Goal: Transaction & Acquisition: Book appointment/travel/reservation

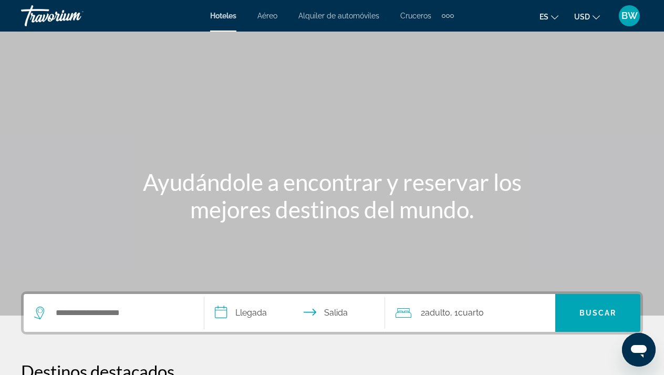
click at [230, 18] on span "Hoteles" at bounding box center [223, 16] width 26 height 8
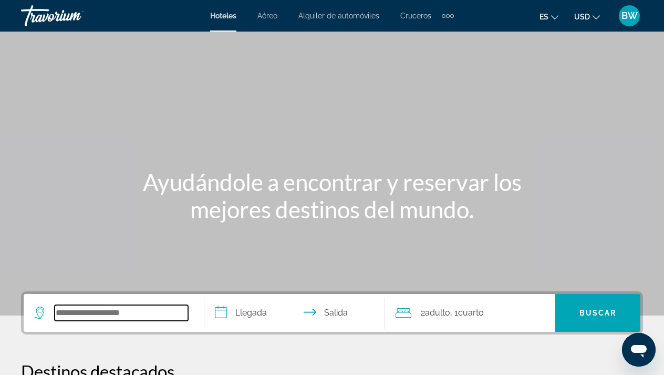
click at [118, 317] on input "Search widget" at bounding box center [121, 313] width 133 height 16
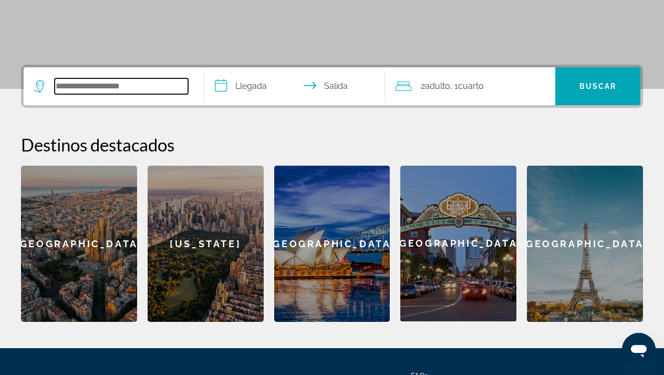
scroll to position [257, 0]
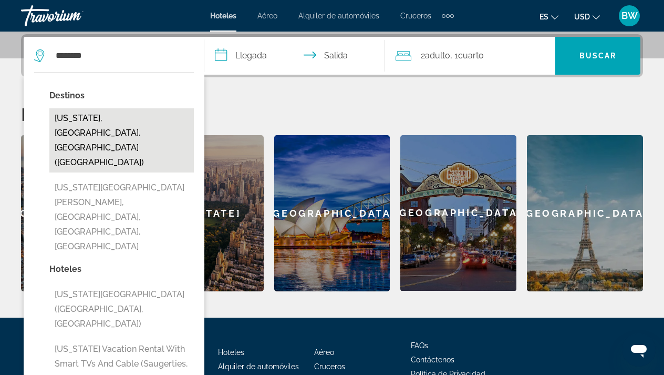
drag, startPoint x: 118, startPoint y: 317, endPoint x: 172, endPoint y: 117, distance: 208.0
click at [172, 117] on button "[US_STATE], [GEOGRAPHIC_DATA], [GEOGRAPHIC_DATA] ([GEOGRAPHIC_DATA])" at bounding box center [121, 140] width 144 height 64
type input "**********"
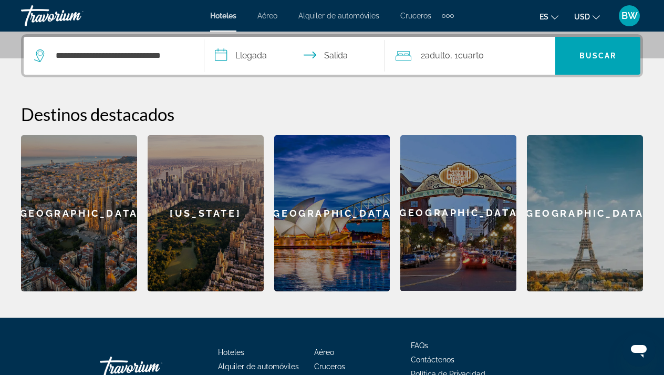
click at [252, 58] on input "**********" at bounding box center [296, 57] width 185 height 41
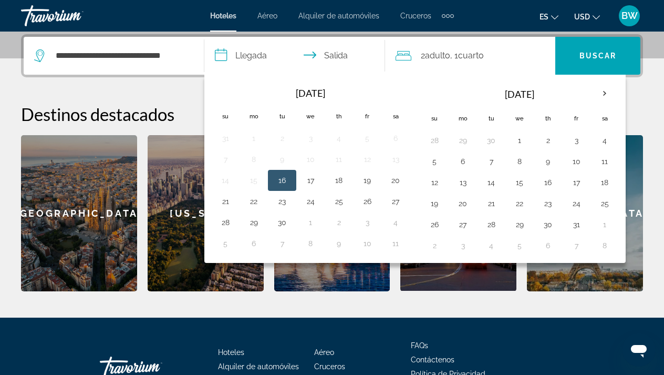
click at [441, 58] on span "Adulto" at bounding box center [437, 55] width 25 height 10
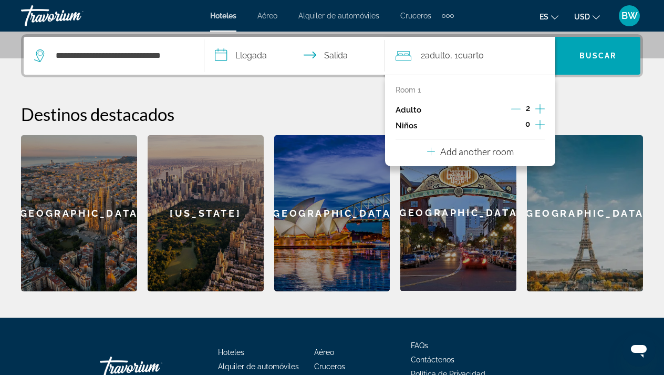
click at [539, 124] on icon "Increment children" at bounding box center [539, 124] width 9 height 13
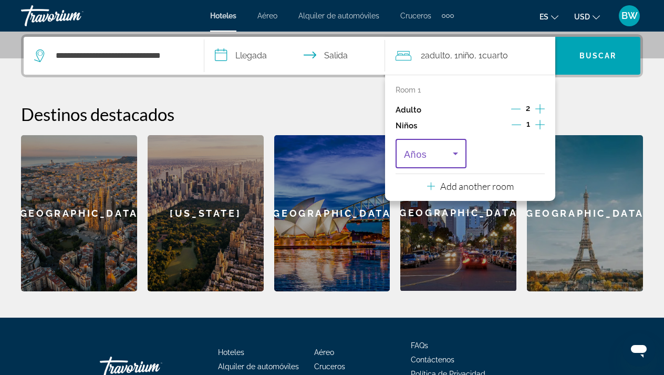
click at [456, 155] on icon "Travelers: 2 adults, 1 child" at bounding box center [455, 153] width 5 height 3
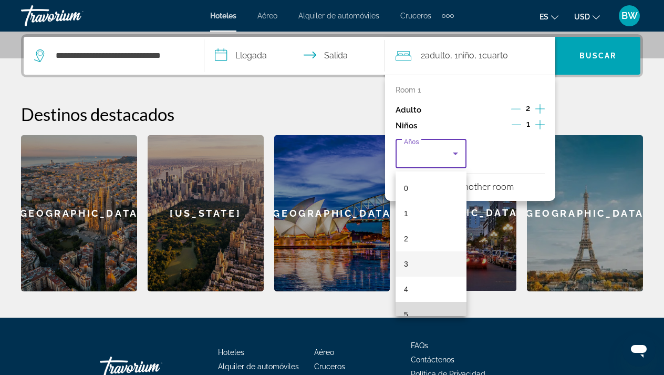
click at [464, 311] on mat-option "5" at bounding box center [431, 314] width 71 height 25
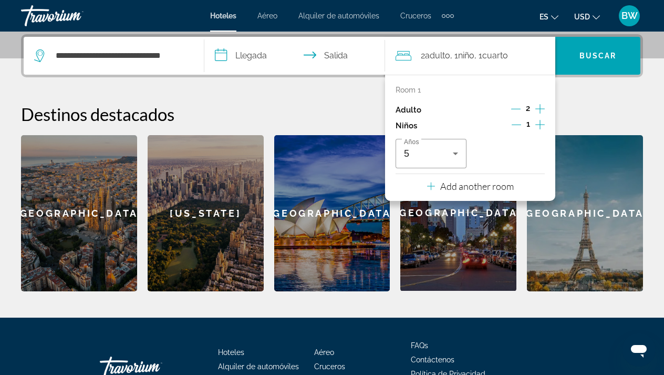
click at [473, 302] on div "**********" at bounding box center [332, 46] width 664 height 543
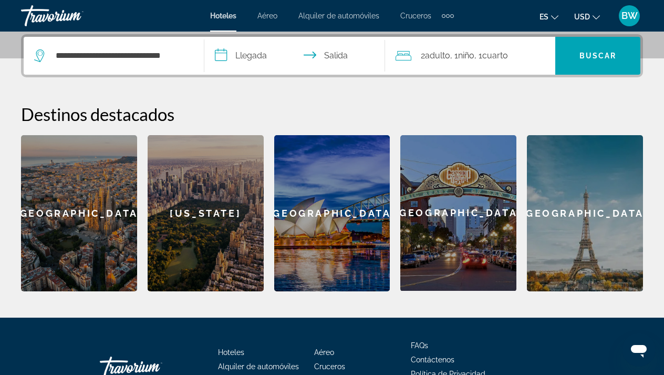
click at [506, 54] on span "Cuarto" at bounding box center [495, 55] width 26 height 10
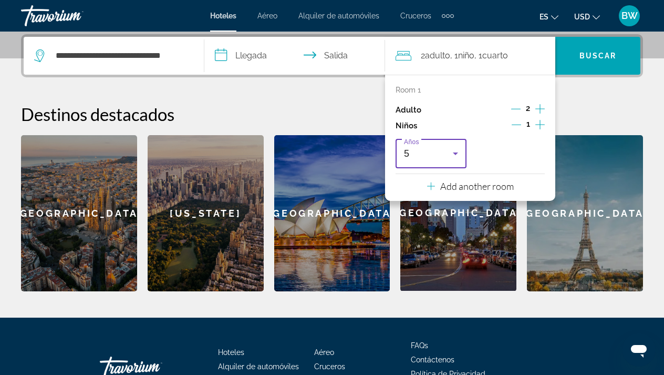
click at [455, 155] on icon "Travelers: 2 adults, 1 child" at bounding box center [455, 153] width 5 height 3
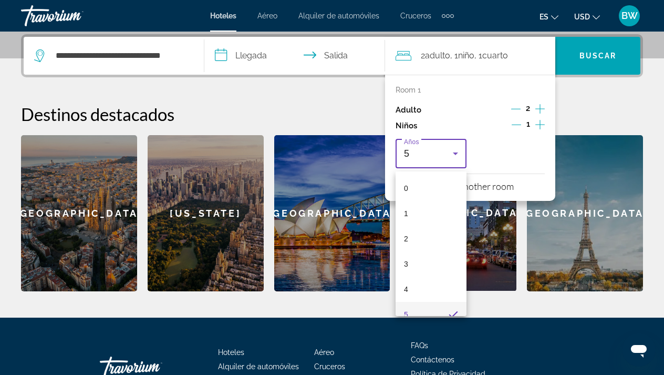
scroll to position [11, 0]
click at [408, 305] on span "5" at bounding box center [406, 303] width 4 height 13
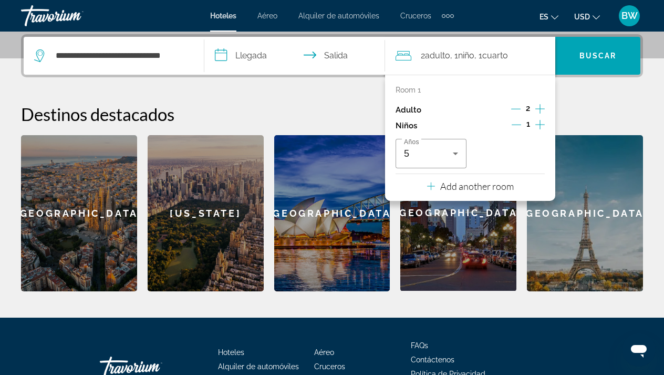
click at [252, 55] on input "**********" at bounding box center [296, 57] width 185 height 41
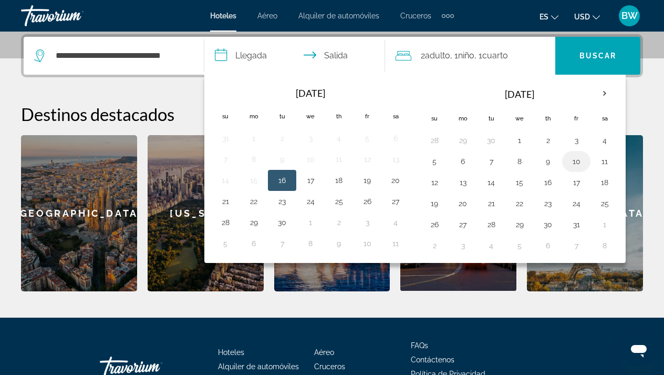
click at [577, 160] on button "10" at bounding box center [576, 161] width 17 height 15
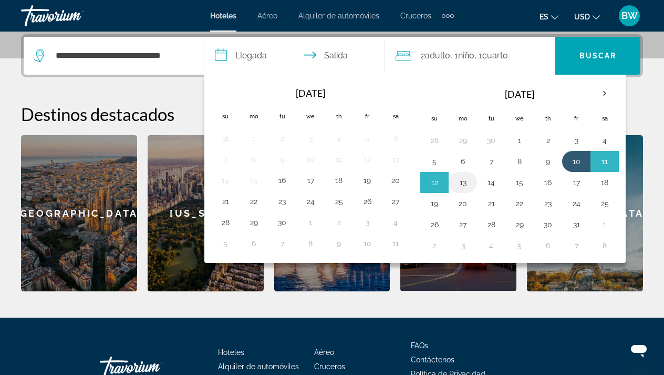
click at [465, 183] on button "13" at bounding box center [462, 182] width 17 height 15
type input "**********"
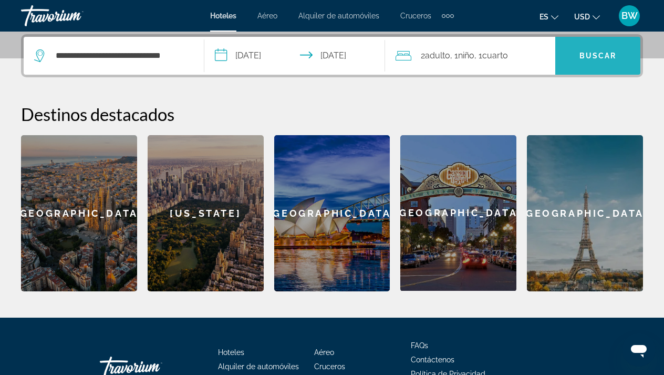
click at [617, 52] on span "Search widget" at bounding box center [597, 55] width 85 height 25
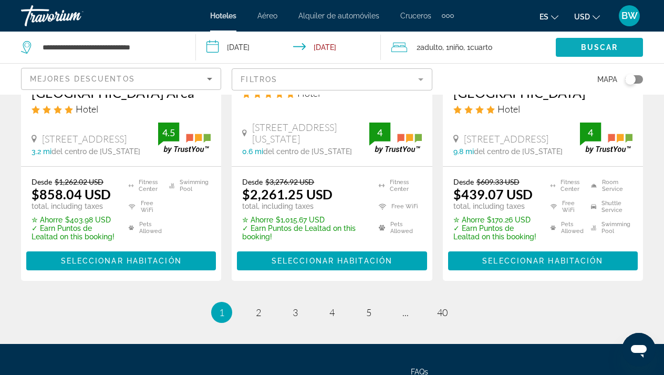
scroll to position [1549, 0]
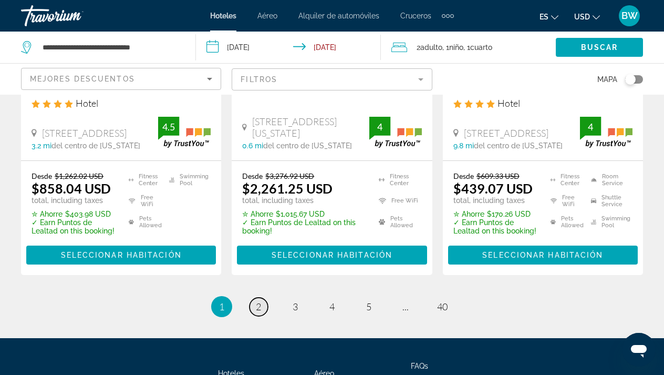
click at [262, 298] on link "page 2" at bounding box center [259, 306] width 18 height 18
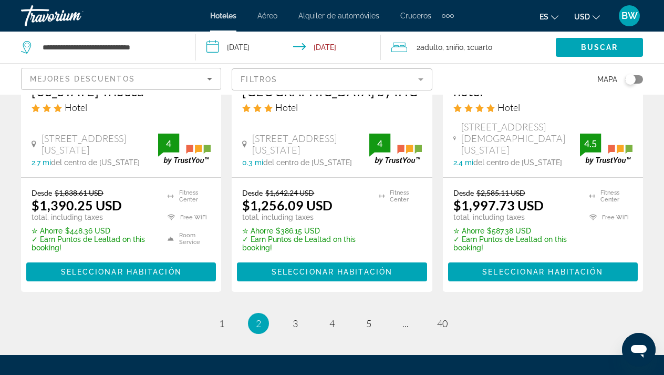
scroll to position [1562, 0]
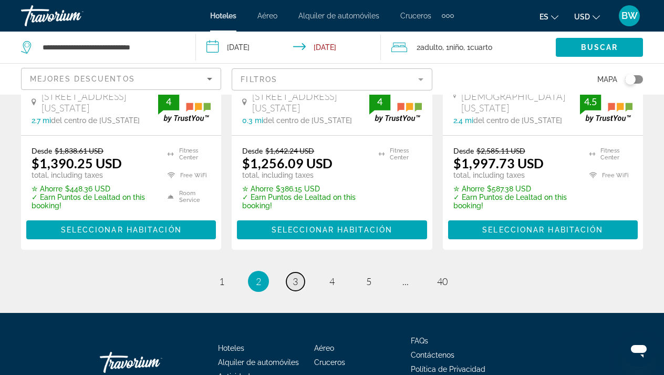
click at [298, 275] on span "3" at bounding box center [295, 281] width 5 height 12
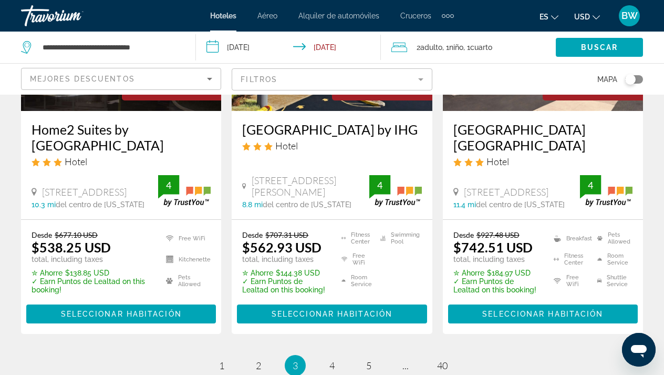
scroll to position [1528, 0]
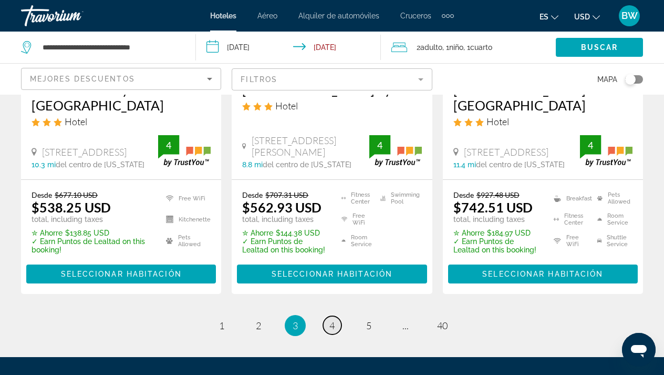
click at [332, 319] on span "4" at bounding box center [331, 325] width 5 height 12
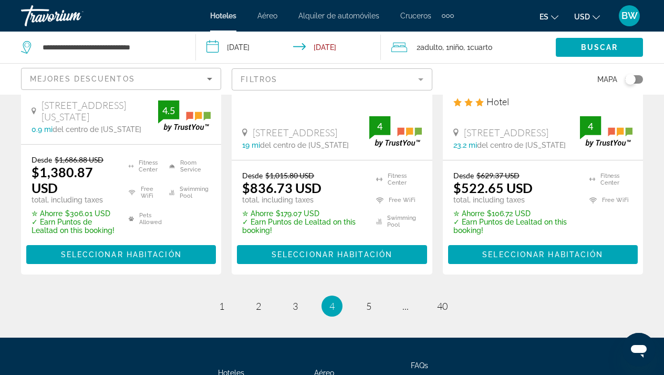
scroll to position [1563, 0]
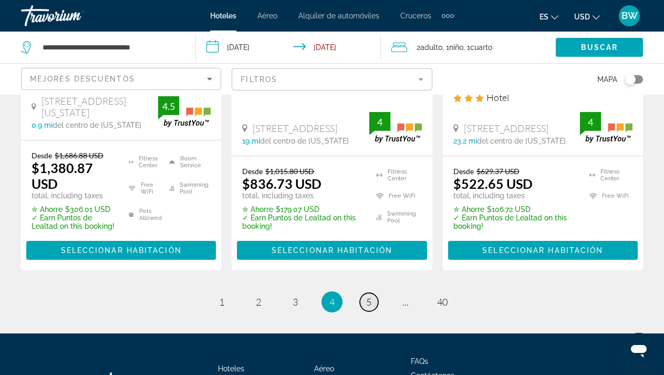
click at [368, 296] on span "5" at bounding box center [368, 302] width 5 height 12
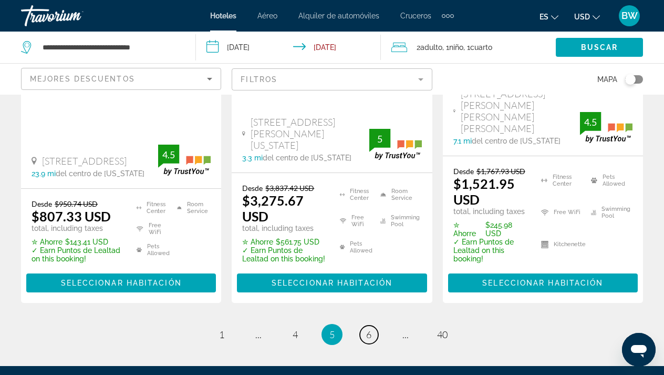
scroll to position [1601, 0]
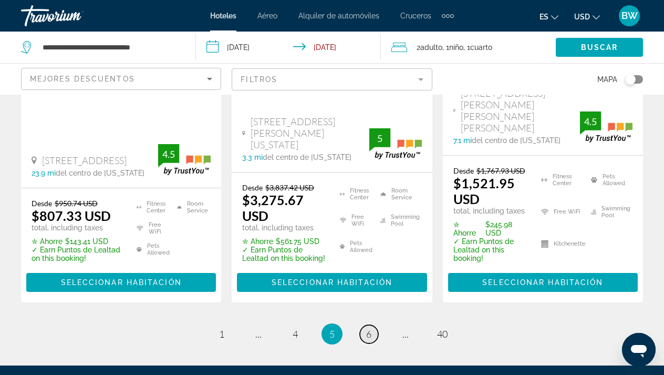
click at [372, 325] on link "page 6" at bounding box center [369, 334] width 18 height 18
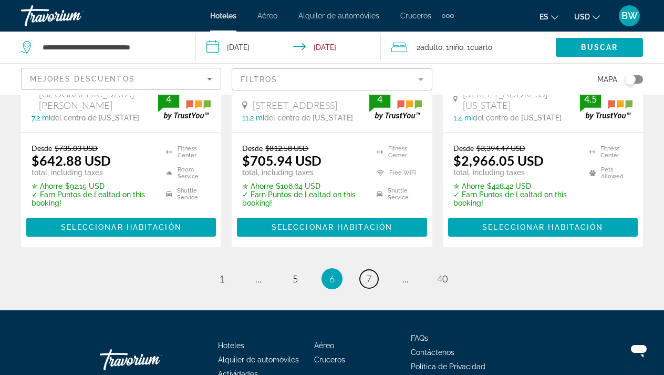
scroll to position [1618, 0]
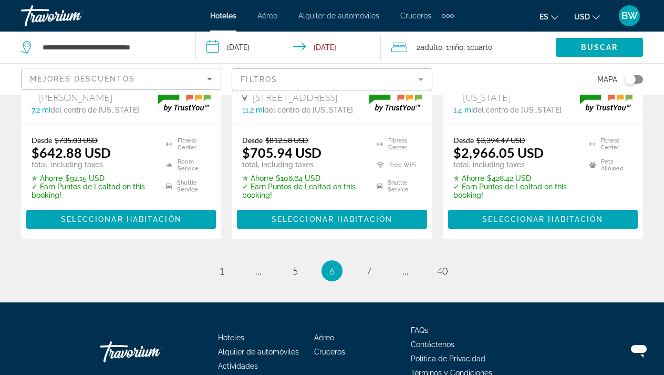
click at [355, 260] on ul "6 / 40 page 1 page ... page 5 You're on page 6 page 7 page ... page 40" at bounding box center [332, 270] width 622 height 21
click at [372, 262] on link "page 7" at bounding box center [369, 271] width 18 height 18
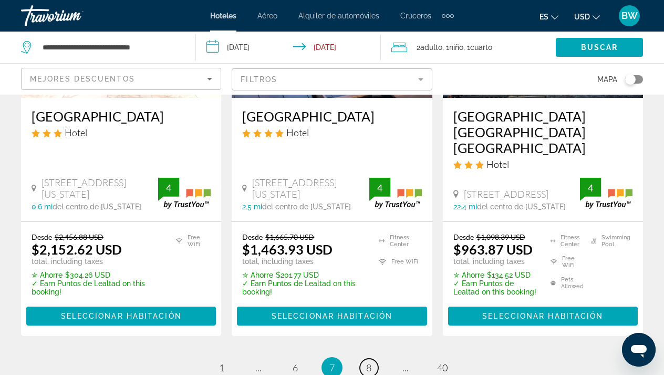
scroll to position [1566, 0]
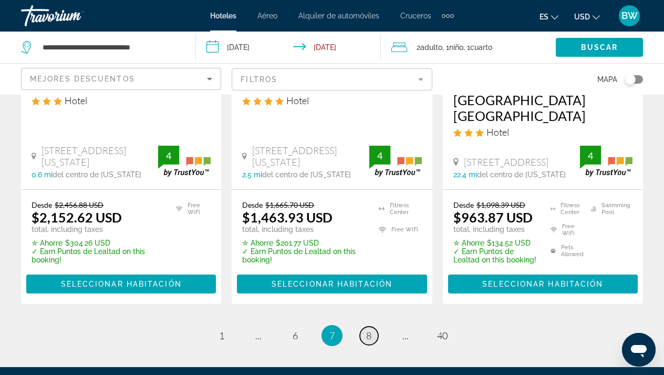
click at [371, 329] on span "8" at bounding box center [368, 335] width 5 height 12
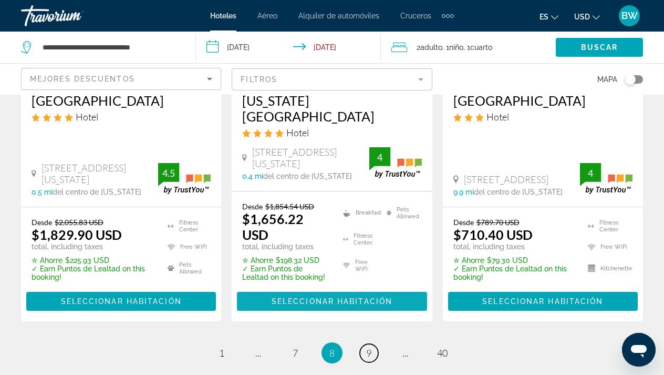
scroll to position [1518, 0]
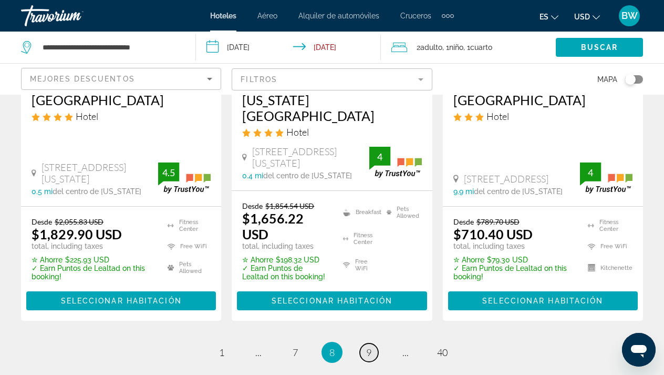
click at [374, 343] on link "page 9" at bounding box center [369, 352] width 18 height 18
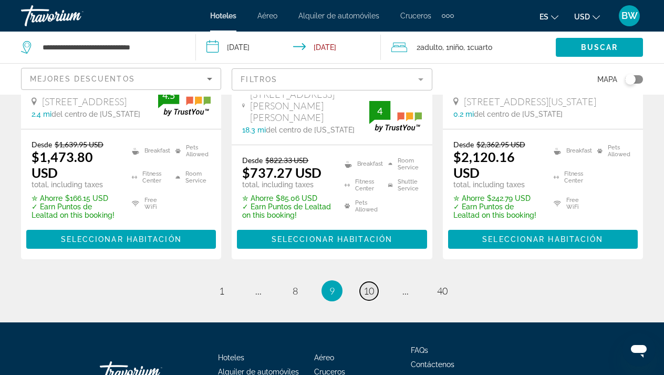
scroll to position [1617, 0]
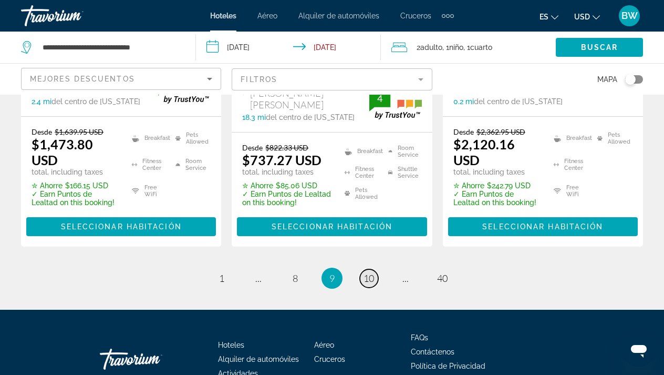
click at [368, 272] on span "10" at bounding box center [368, 278] width 11 height 12
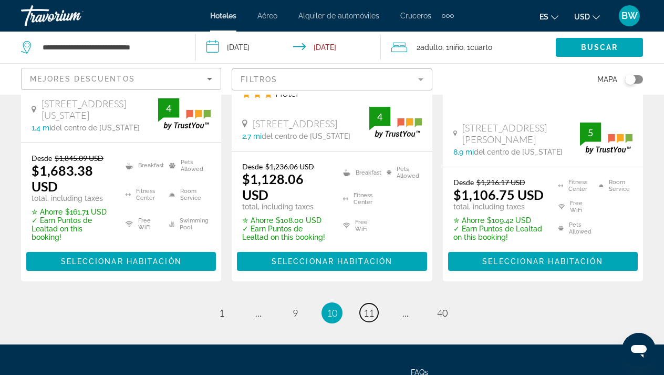
scroll to position [1599, 0]
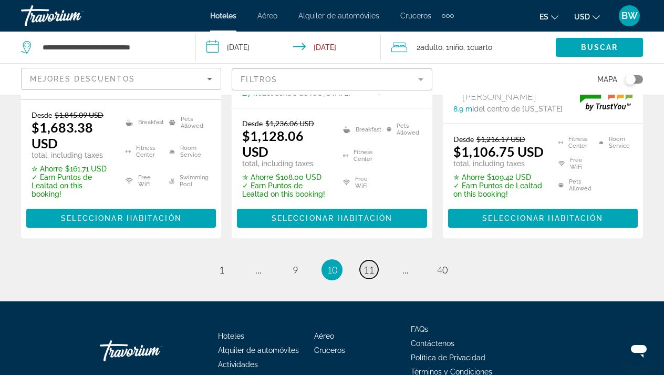
click at [372, 264] on span "11" at bounding box center [368, 270] width 11 height 12
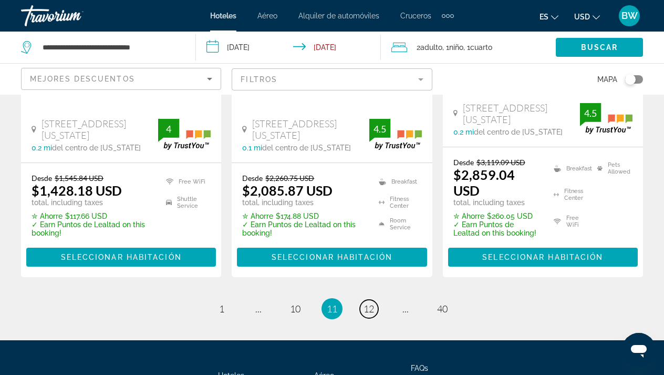
scroll to position [1603, 0]
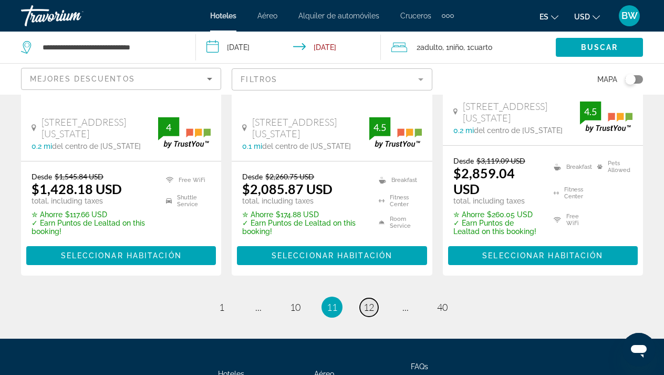
click at [368, 298] on link "page 12" at bounding box center [369, 307] width 18 height 18
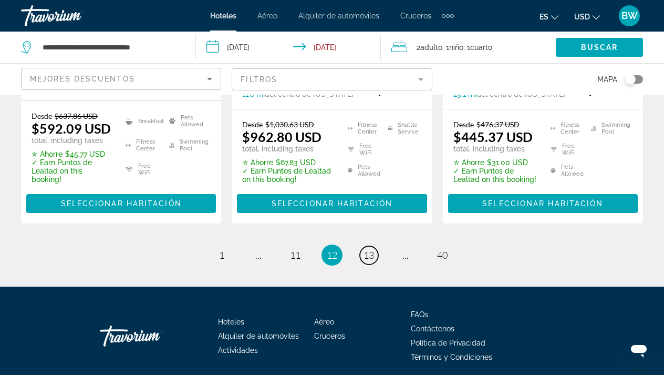
scroll to position [1656, 0]
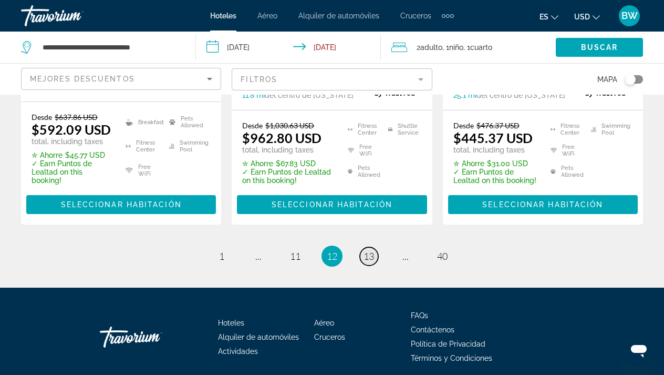
click at [373, 250] on span "13" at bounding box center [368, 256] width 11 height 12
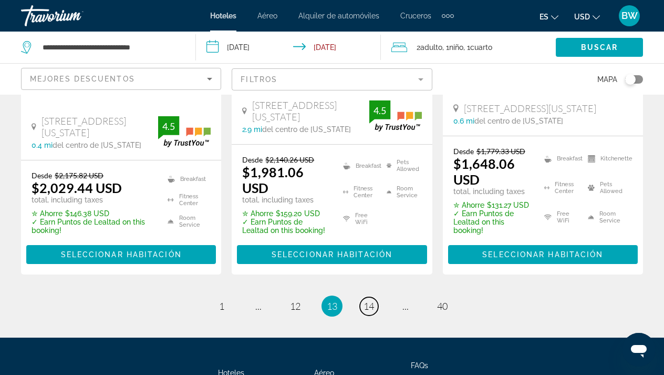
scroll to position [1552, 0]
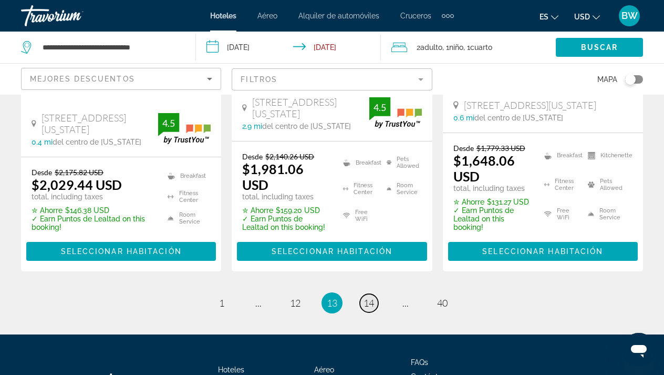
click at [371, 297] on span "14" at bounding box center [368, 303] width 11 height 12
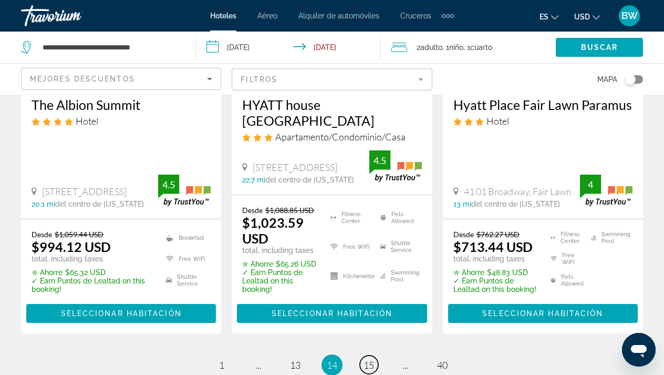
scroll to position [1550, 0]
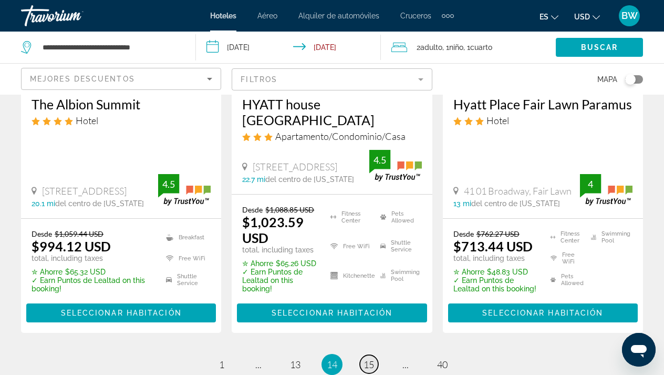
click at [373, 358] on span "15" at bounding box center [368, 364] width 11 height 12
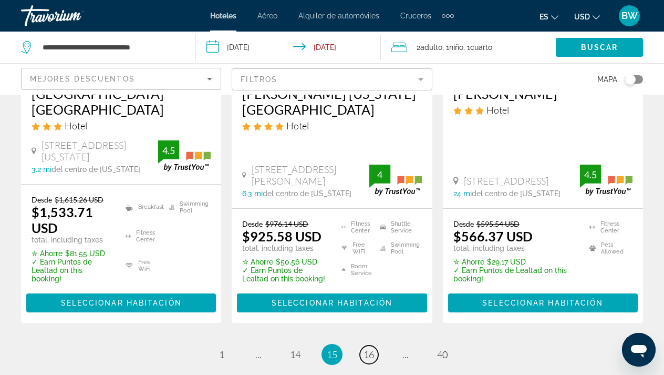
scroll to position [1551, 0]
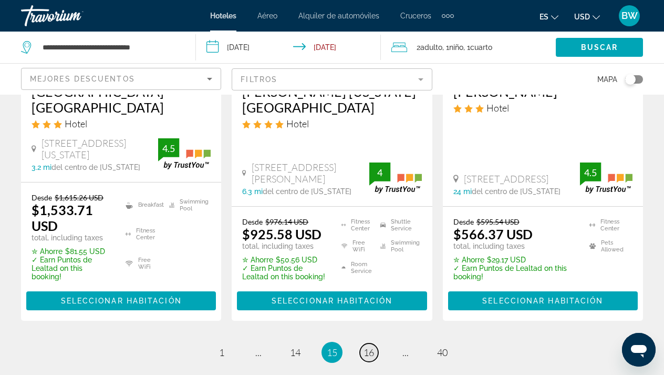
click at [370, 346] on span "16" at bounding box center [368, 352] width 11 height 12
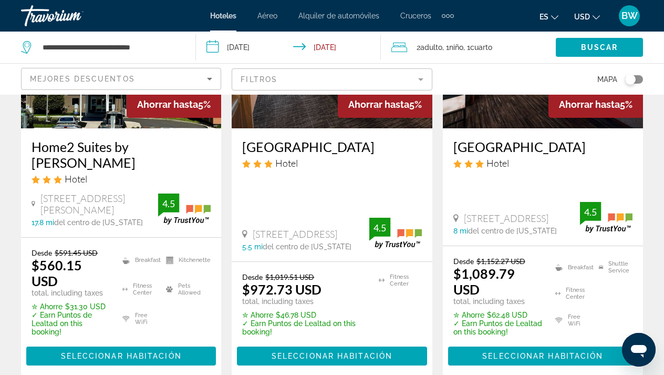
scroll to position [1549, 0]
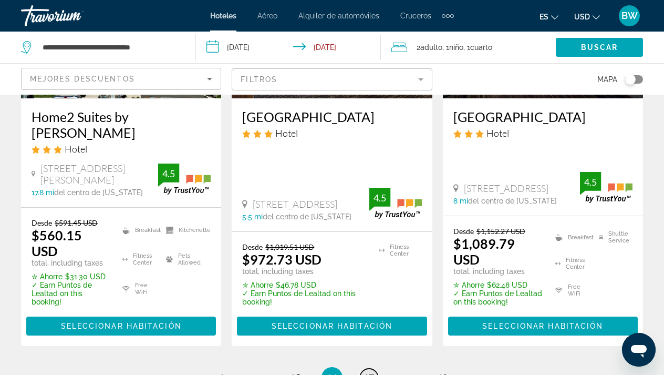
click at [371, 371] on span "17" at bounding box center [368, 377] width 11 height 12
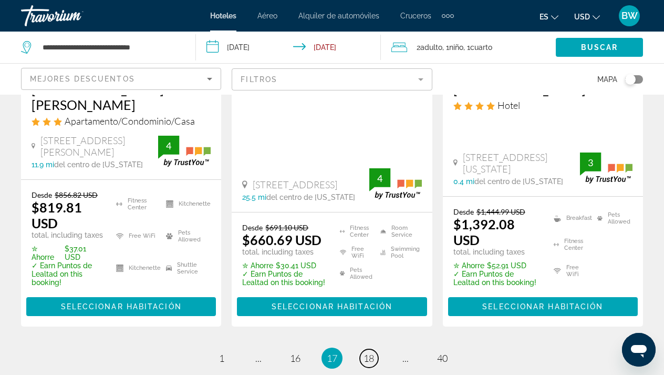
scroll to position [1558, 0]
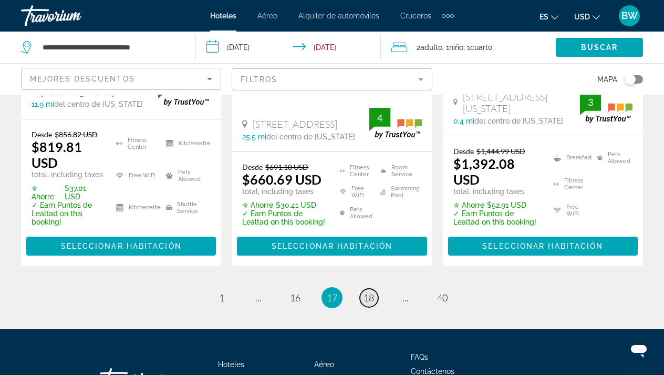
click at [370, 292] on span "18" at bounding box center [368, 298] width 11 height 12
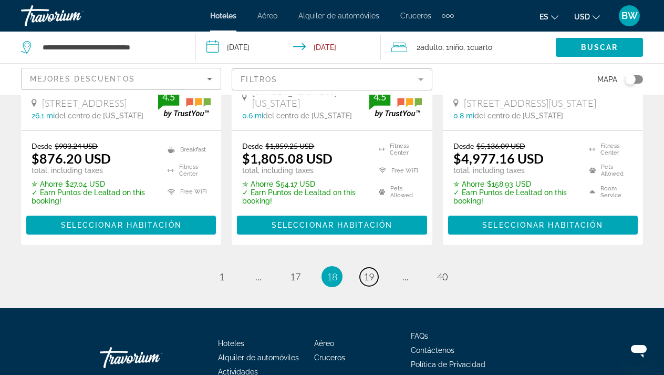
scroll to position [1585, 0]
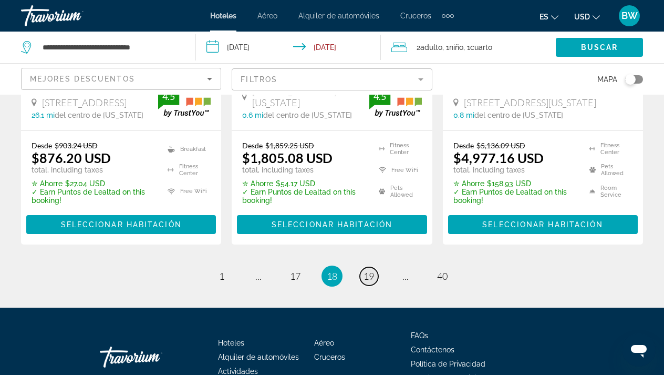
click at [368, 270] on span "19" at bounding box center [368, 276] width 11 height 12
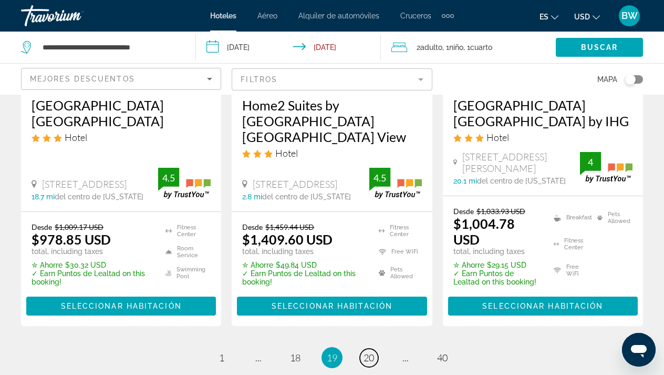
scroll to position [1522, 0]
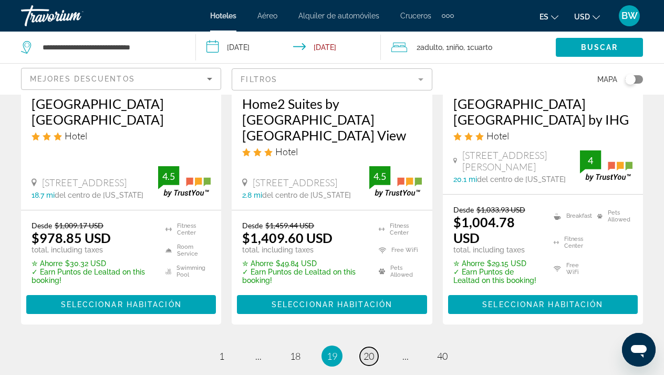
click at [374, 350] on span "20" at bounding box center [368, 356] width 11 height 12
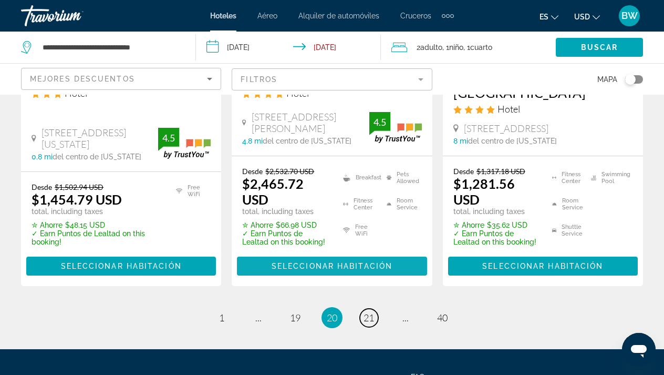
scroll to position [1606, 0]
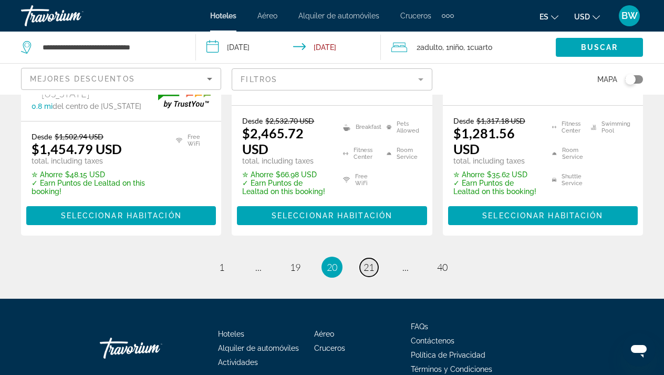
click at [368, 258] on link "page 21" at bounding box center [369, 267] width 18 height 18
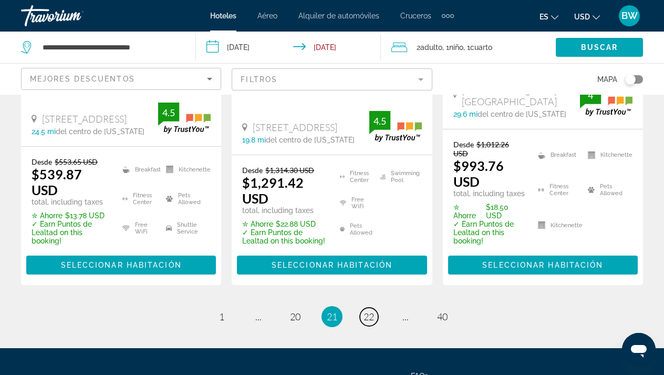
scroll to position [1596, 0]
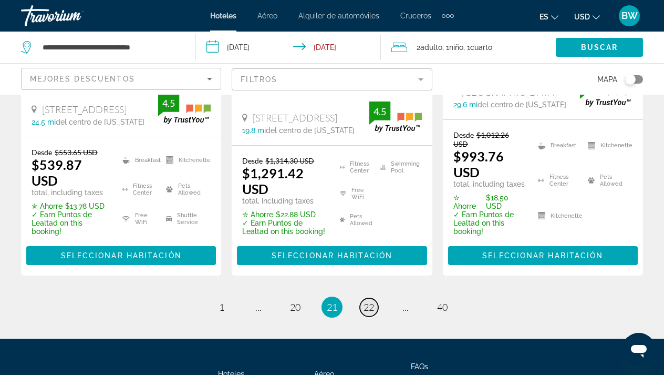
click at [369, 298] on link "page 22" at bounding box center [369, 307] width 18 height 18
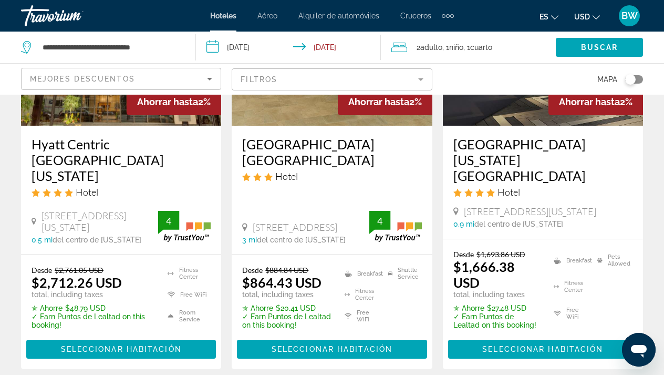
scroll to position [1573, 0]
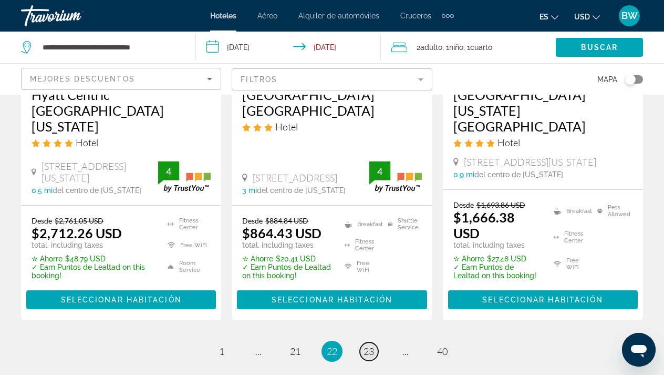
click at [370, 345] on span "23" at bounding box center [368, 351] width 11 height 12
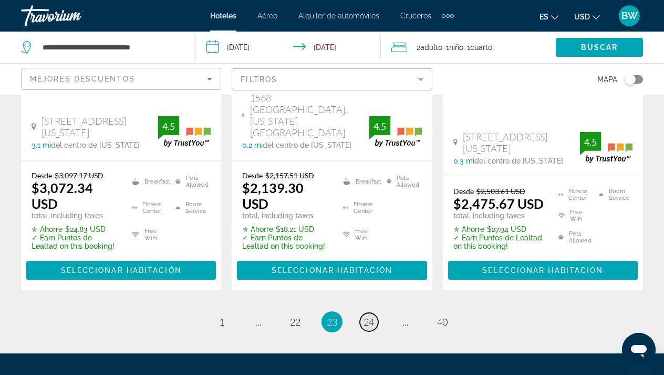
scroll to position [1603, 0]
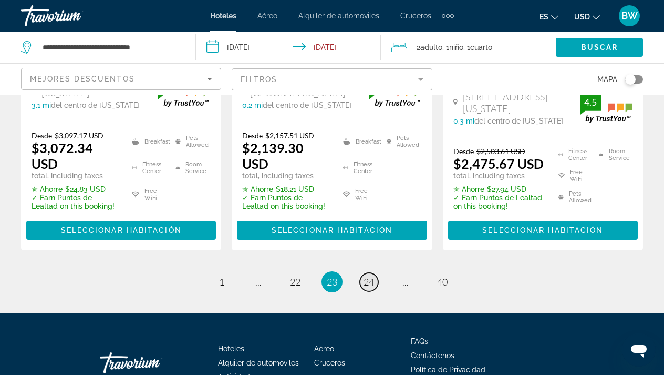
click at [362, 273] on link "page 24" at bounding box center [369, 282] width 18 height 18
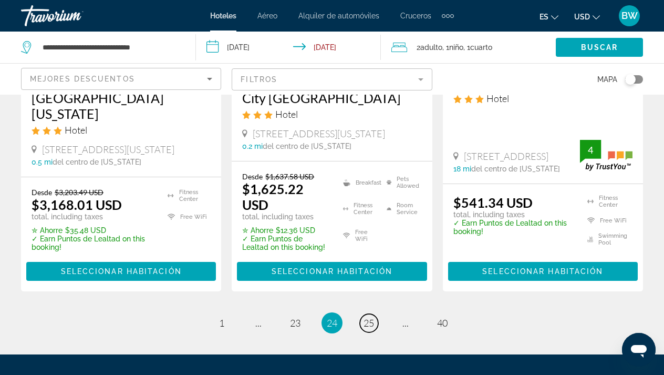
scroll to position [1553, 0]
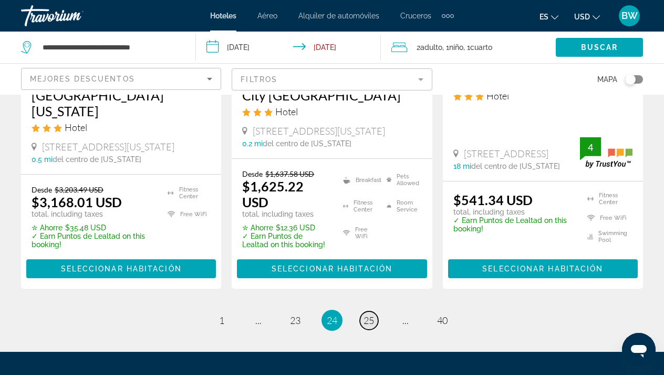
click at [372, 311] on link "page 25" at bounding box center [369, 320] width 18 height 18
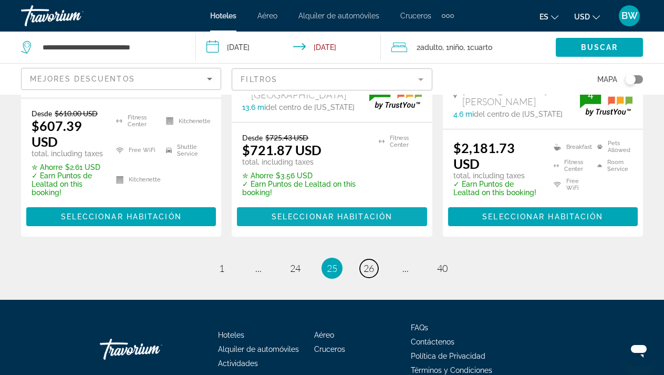
scroll to position [1576, 0]
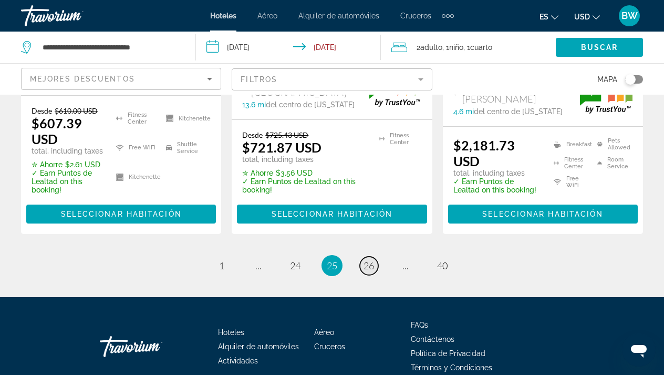
click at [371, 256] on link "page 26" at bounding box center [369, 265] width 18 height 18
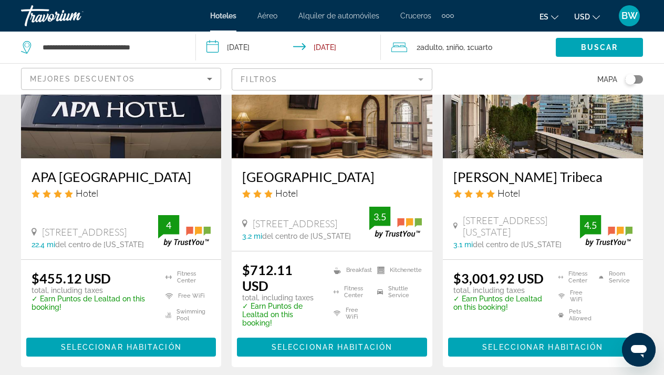
scroll to position [1504, 0]
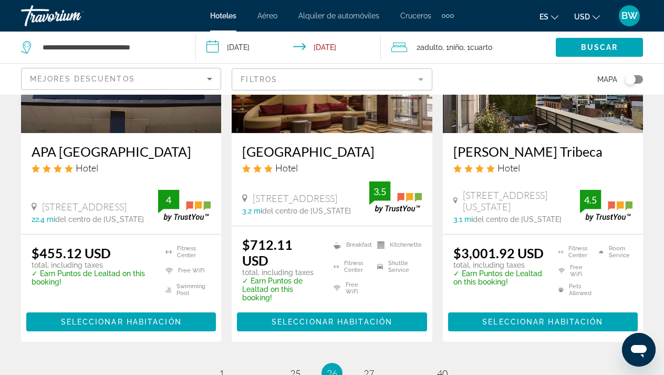
click at [372, 362] on li "page 27" at bounding box center [368, 372] width 21 height 21
click at [368, 367] on span "27" at bounding box center [368, 373] width 11 height 12
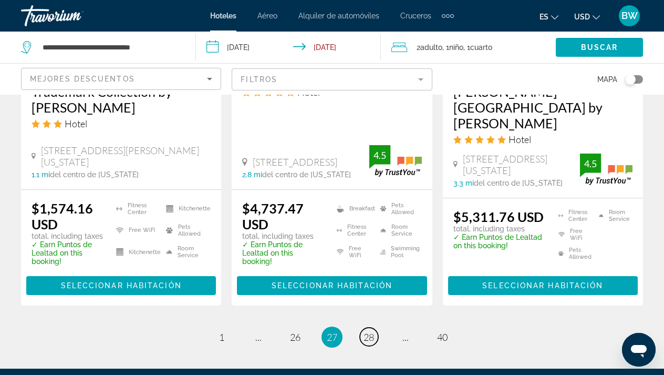
scroll to position [1493, 0]
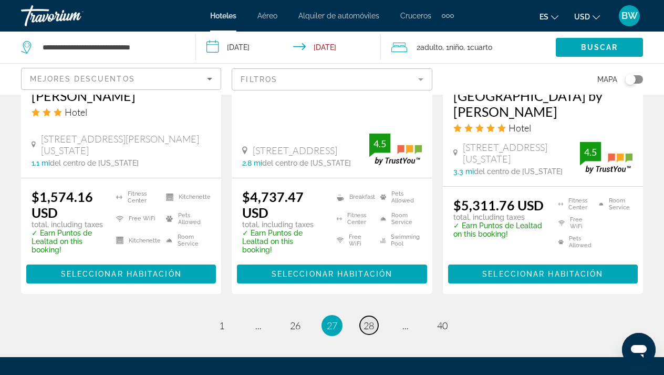
click at [370, 319] on span "28" at bounding box center [368, 325] width 11 height 12
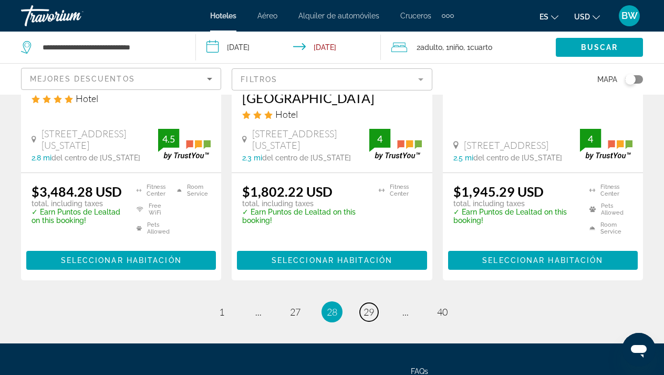
scroll to position [1535, 0]
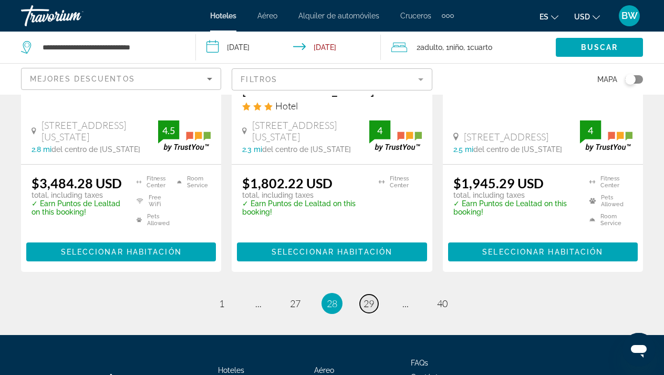
click at [370, 297] on span "29" at bounding box center [368, 303] width 11 height 12
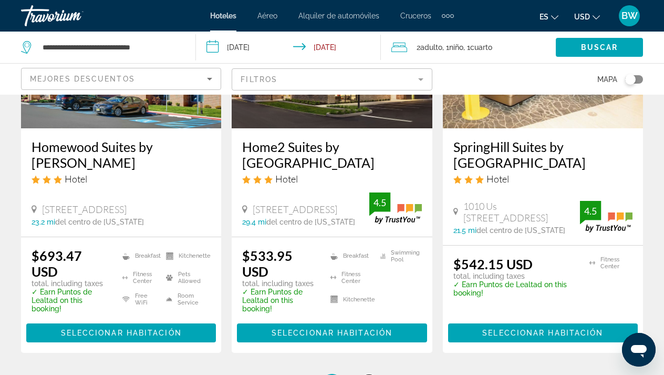
scroll to position [1537, 0]
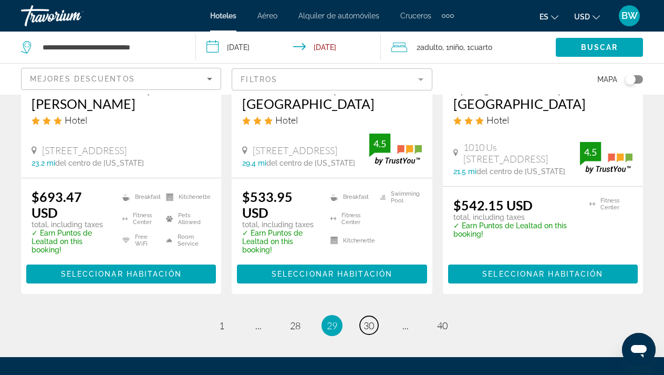
drag, startPoint x: 366, startPoint y: 227, endPoint x: 366, endPoint y: 237, distance: 9.5
click at [366, 315] on li "page 30" at bounding box center [368, 325] width 21 height 21
click at [366, 316] on link "page 30" at bounding box center [369, 325] width 18 height 18
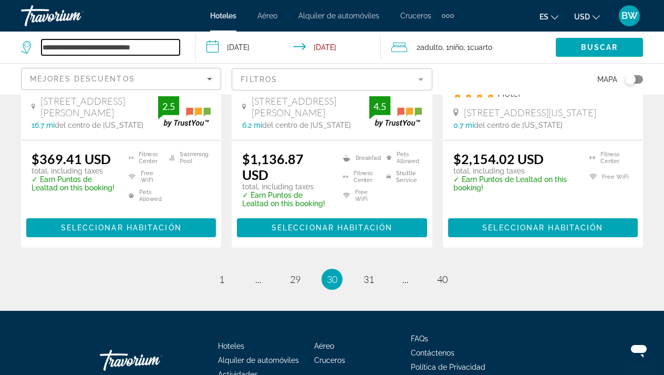
click at [162, 54] on input "**********" at bounding box center [110, 47] width 138 height 16
type input "**********"
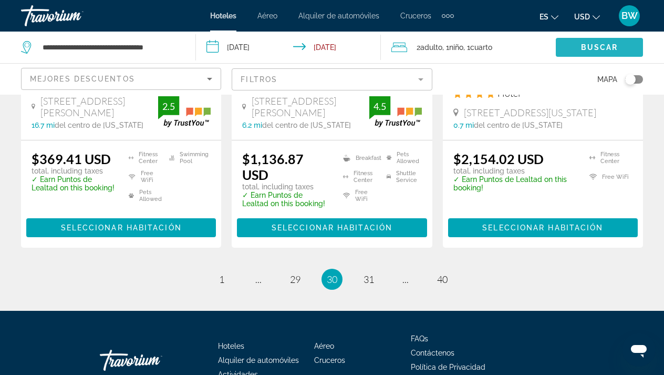
drag, startPoint x: 205, startPoint y: 51, endPoint x: 579, endPoint y: 49, distance: 374.5
click at [579, 49] on span "Search widget" at bounding box center [599, 47] width 87 height 25
click at [604, 46] on span "Buscar" at bounding box center [599, 47] width 37 height 8
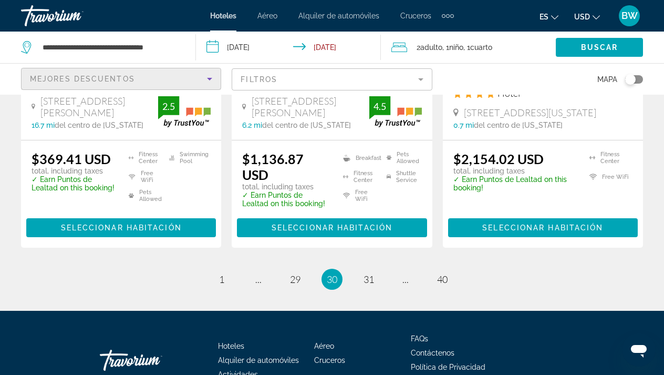
click at [210, 80] on icon "Sort by" at bounding box center [209, 79] width 5 height 3
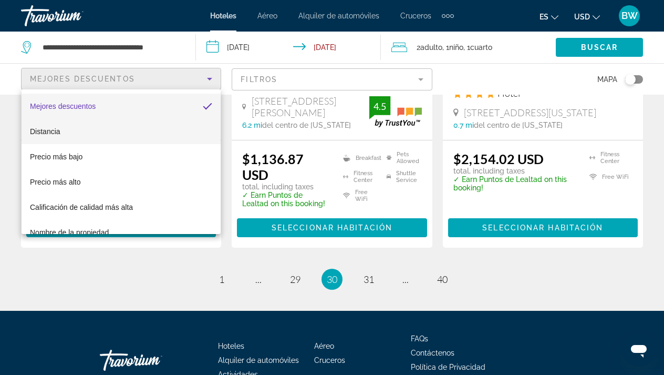
click at [635, 50] on div at bounding box center [332, 187] width 664 height 375
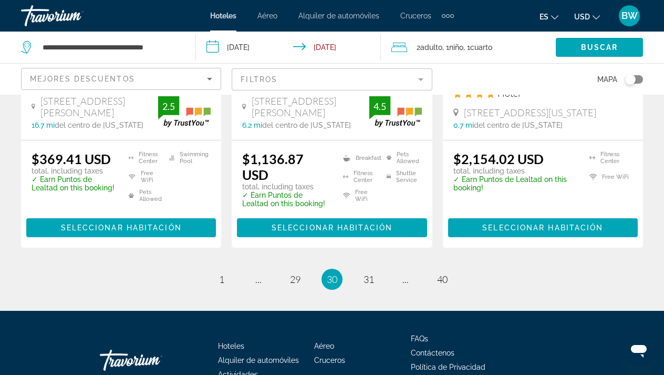
click at [272, 17] on span "Aéreo" at bounding box center [267, 16] width 20 height 8
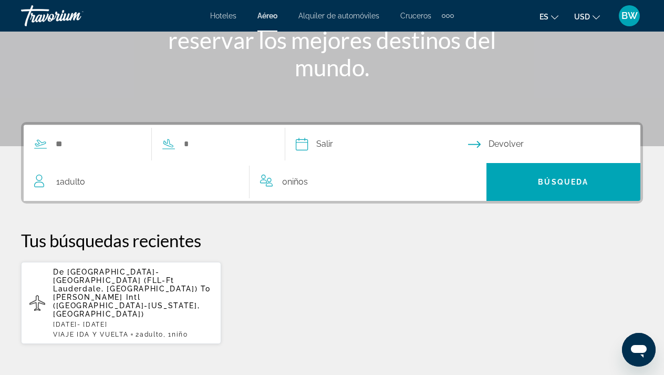
scroll to position [175, 0]
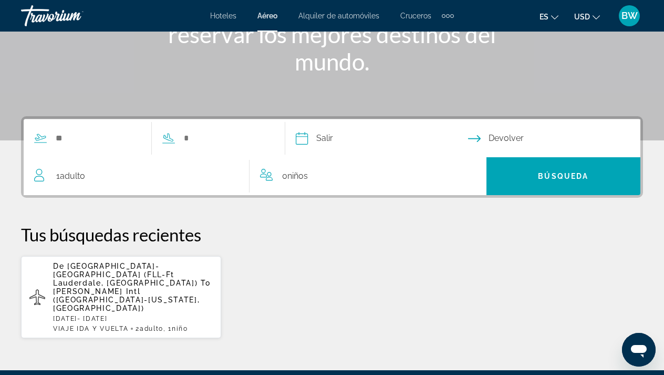
click at [84, 176] on span "Adulto" at bounding box center [72, 176] width 25 height 10
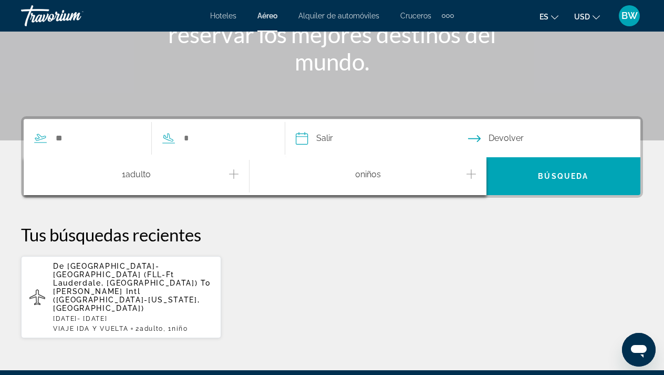
scroll to position [257, 0]
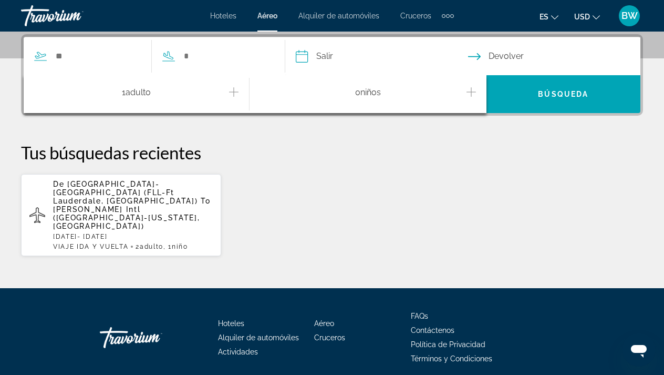
click at [236, 93] on icon "Increment adults" at bounding box center [233, 92] width 9 height 13
click at [66, 57] on input "Search widget" at bounding box center [98, 56] width 86 height 16
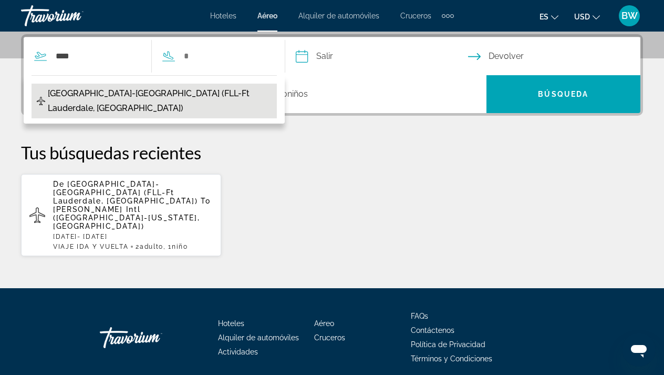
drag, startPoint x: 66, startPoint y: 57, endPoint x: 116, endPoint y: 92, distance: 61.1
click at [116, 92] on span "[GEOGRAPHIC_DATA]-[GEOGRAPHIC_DATA] (FLL-Ft Lauderdale, [GEOGRAPHIC_DATA])" at bounding box center [160, 100] width 224 height 29
type input "**********"
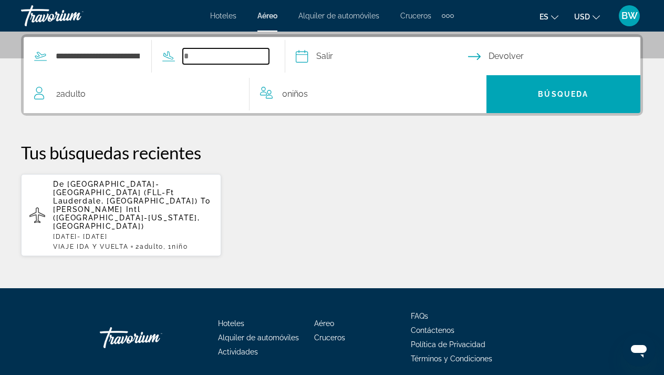
click at [213, 57] on input "Search widget" at bounding box center [226, 56] width 86 height 16
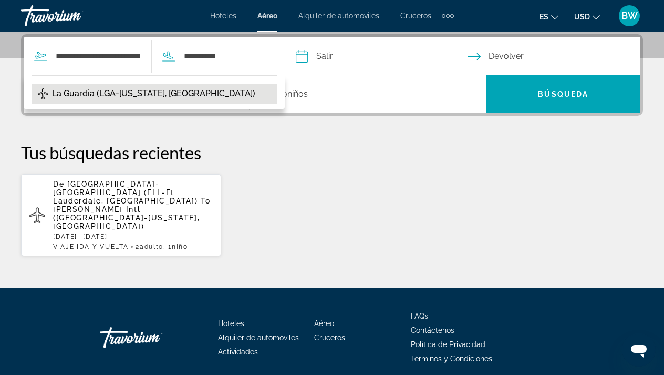
click at [227, 92] on span "La Guardia (LGA-[US_STATE], [GEOGRAPHIC_DATA])" at bounding box center [153, 93] width 203 height 15
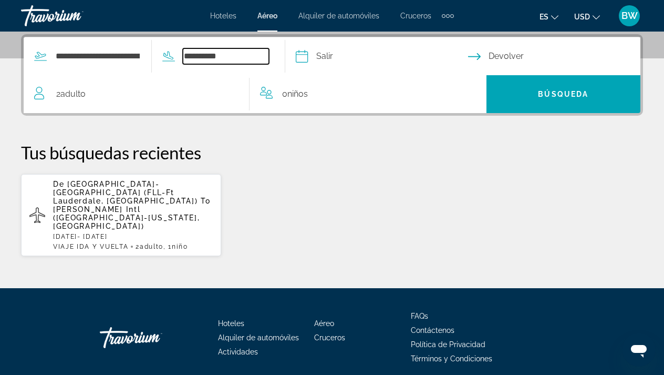
type input "**********"
click at [375, 56] on input "Depart date" at bounding box center [381, 57] width 176 height 41
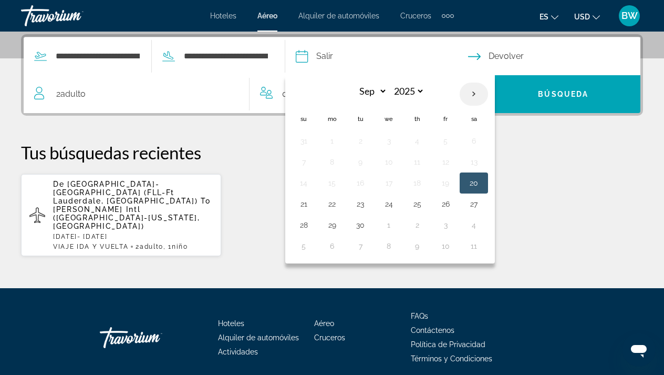
click at [488, 95] on th "Next month" at bounding box center [474, 93] width 28 height 23
select select "*"
click at [454, 165] on button "10" at bounding box center [445, 161] width 17 height 15
type input "**********"
select select "*"
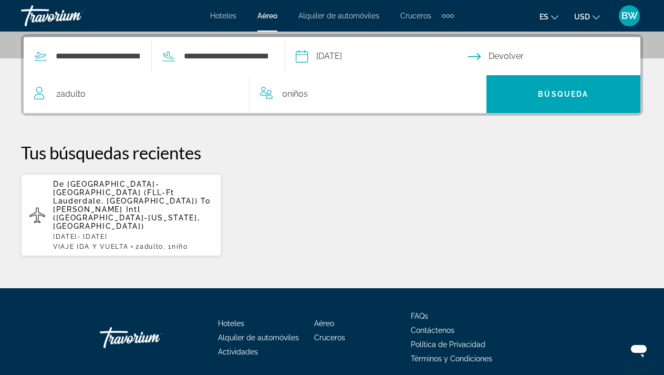
click at [538, 55] on input "Return date" at bounding box center [556, 57] width 176 height 41
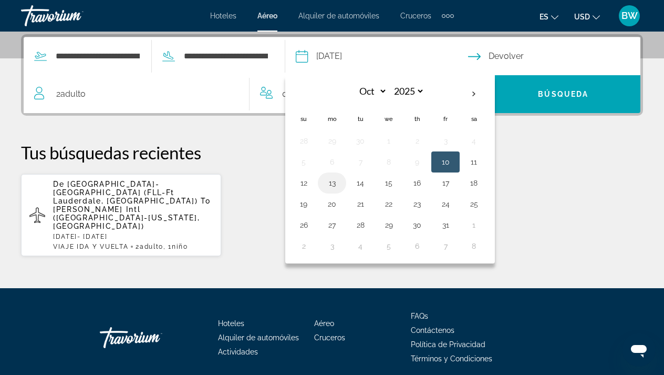
click at [340, 185] on button "13" at bounding box center [332, 182] width 17 height 15
type input "**********"
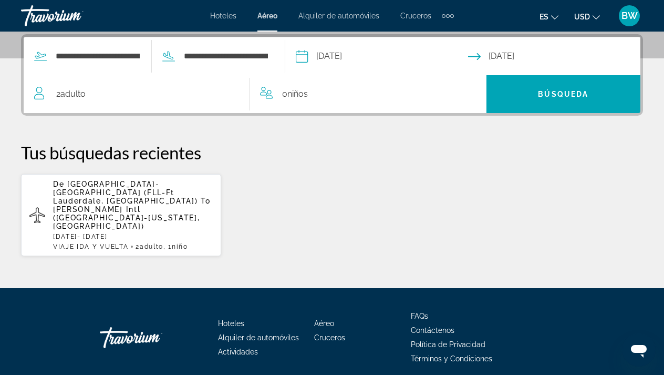
click at [305, 94] on span "Niños" at bounding box center [297, 94] width 20 height 10
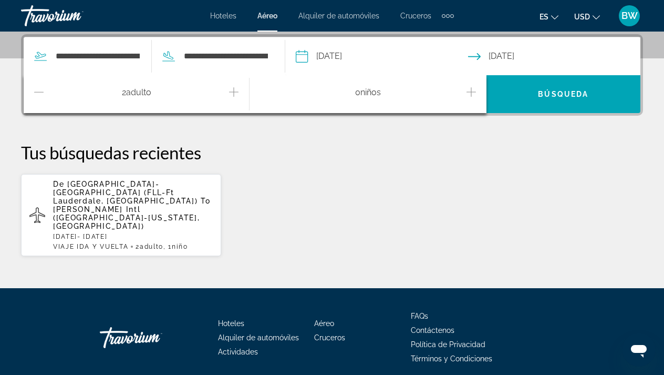
click at [472, 93] on icon "Increment children" at bounding box center [470, 92] width 9 height 13
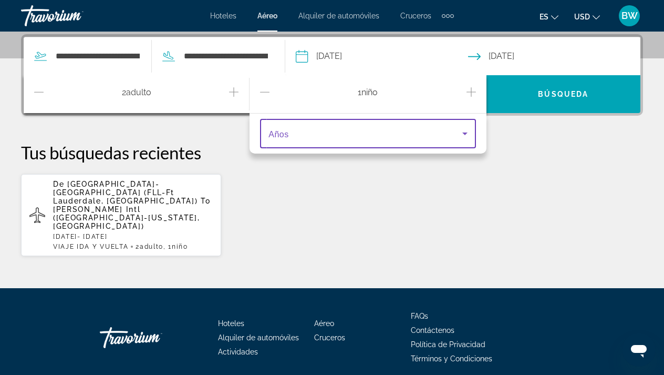
click at [466, 135] on icon "Travelers: 2 adults, 1 child" at bounding box center [465, 133] width 13 height 13
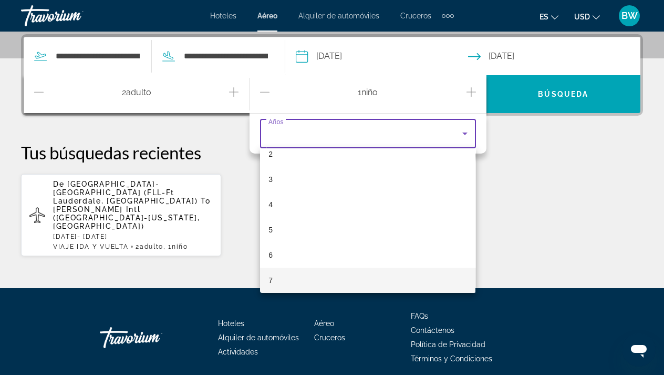
scroll to position [87, 0]
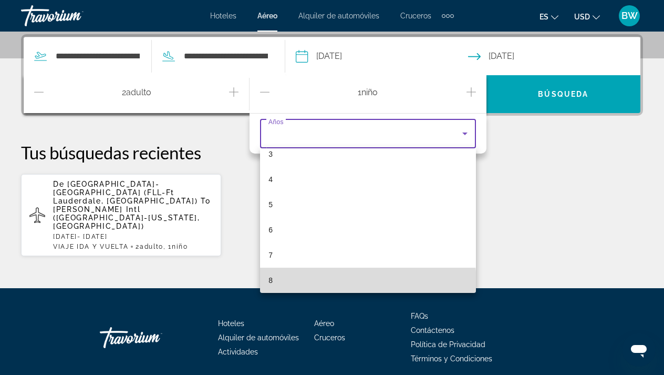
click at [297, 290] on mat-option "8" at bounding box center [367, 279] width 215 height 25
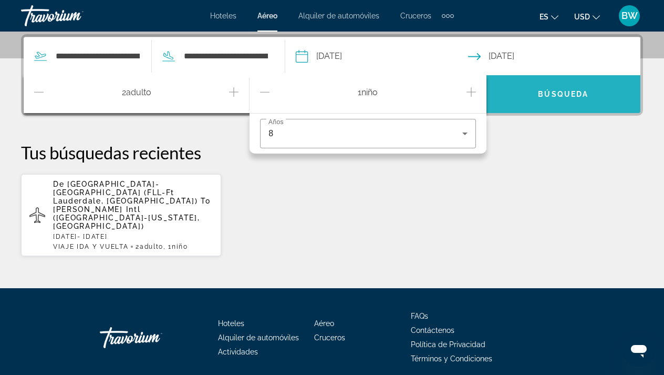
click at [575, 95] on span "Búsqueda" at bounding box center [563, 94] width 50 height 8
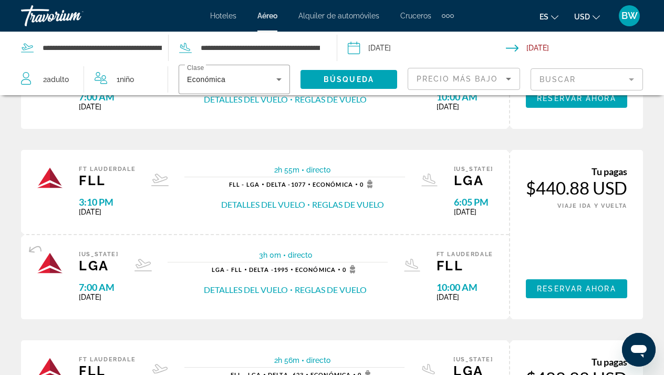
scroll to position [210, 0]
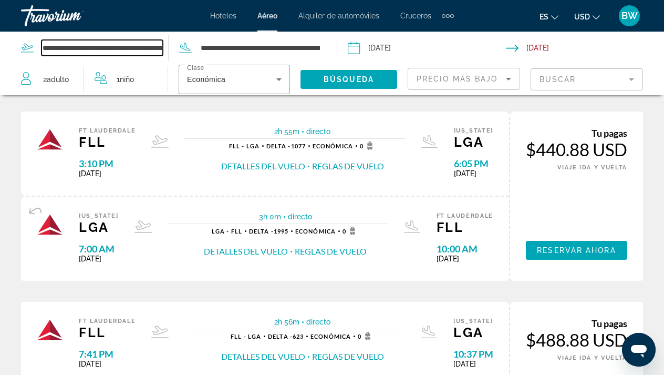
click at [116, 46] on input "**********" at bounding box center [101, 48] width 121 height 16
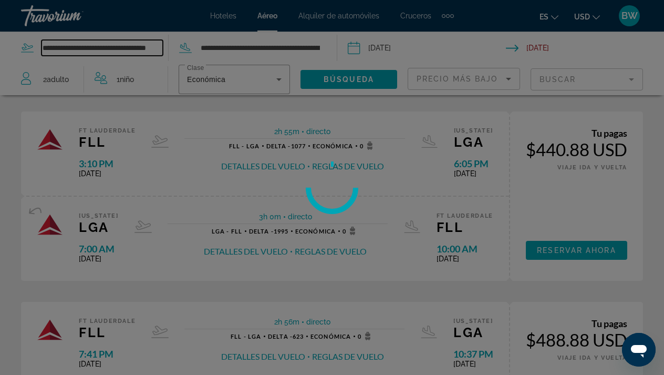
type input "**********"
click at [162, 44] on div at bounding box center [332, 187] width 664 height 375
click at [162, 49] on div at bounding box center [332, 187] width 664 height 375
click at [92, 46] on div at bounding box center [332, 187] width 664 height 375
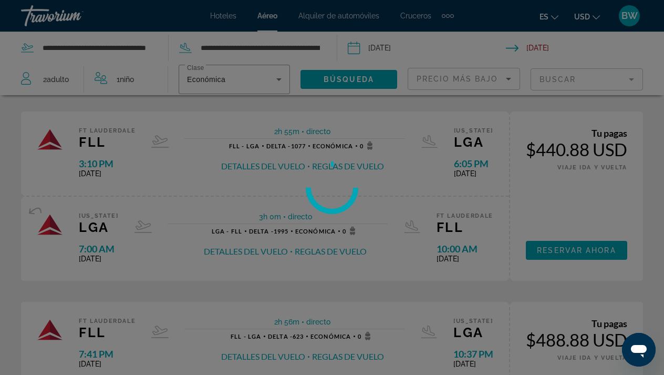
click at [92, 46] on div at bounding box center [332, 187] width 664 height 375
click at [141, 51] on div at bounding box center [332, 187] width 664 height 375
click at [144, 57] on div at bounding box center [332, 187] width 664 height 375
click at [160, 50] on div at bounding box center [332, 187] width 664 height 375
click at [75, 54] on div at bounding box center [332, 187] width 664 height 375
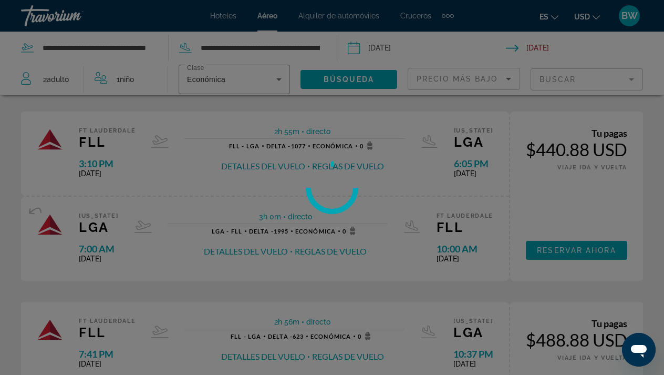
click at [36, 47] on div at bounding box center [332, 187] width 664 height 375
click at [157, 47] on div at bounding box center [332, 187] width 664 height 375
click at [162, 48] on div at bounding box center [332, 187] width 664 height 375
click at [148, 49] on div at bounding box center [332, 187] width 664 height 375
